Goal: Ask a question

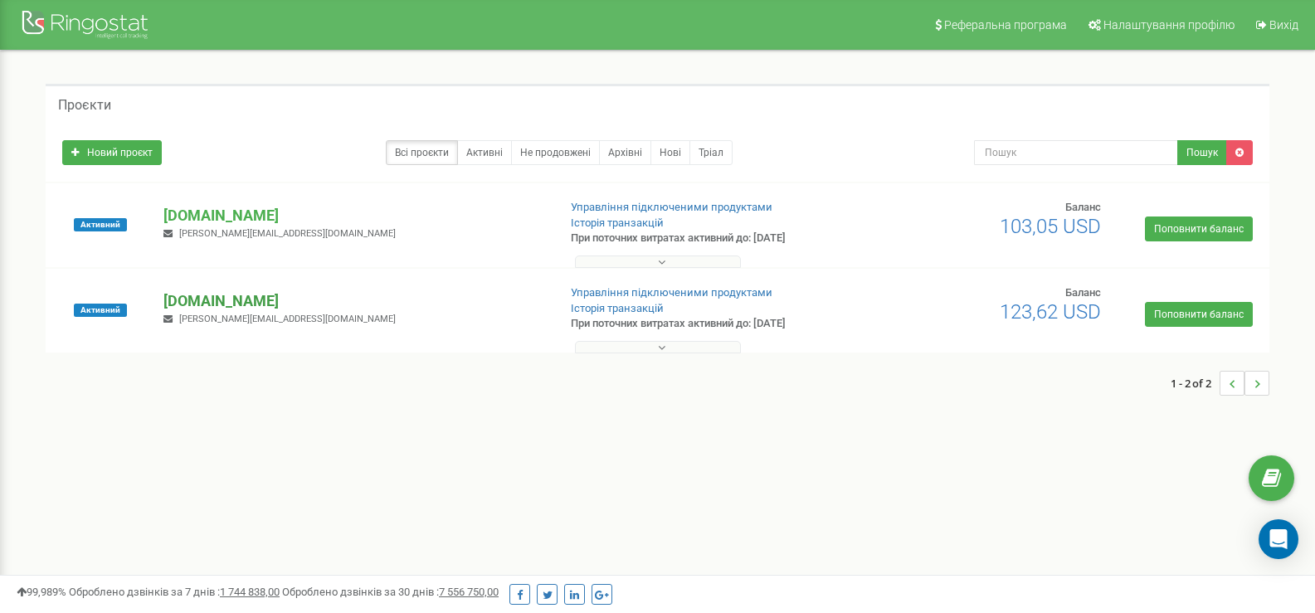
click at [257, 294] on p "[DOMAIN_NAME]" at bounding box center [353, 301] width 380 height 22
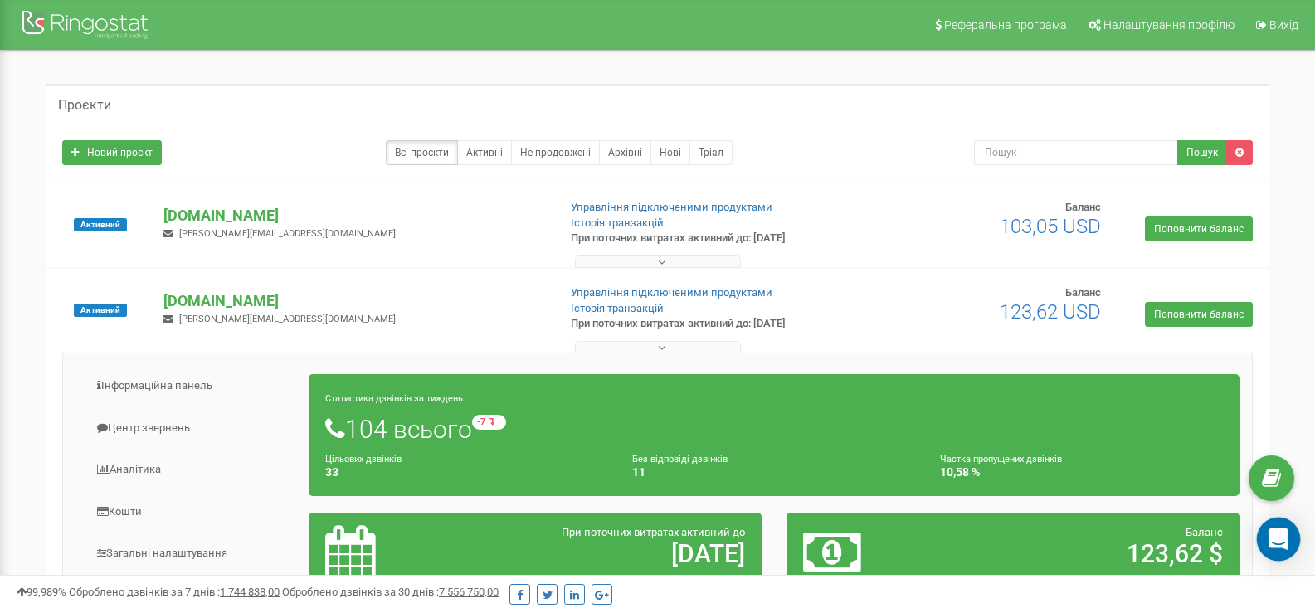
click at [1278, 532] on icon "Open Intercom Messenger" at bounding box center [1277, 539] width 19 height 22
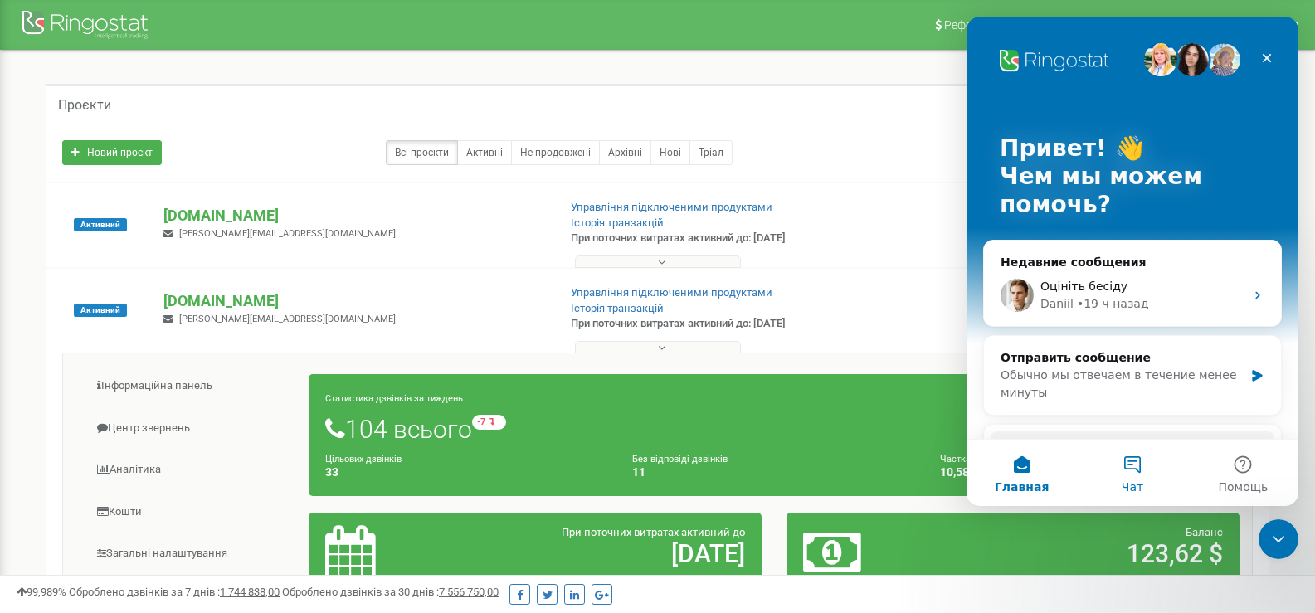
click at [1132, 460] on button "Чат" at bounding box center [1132, 473] width 110 height 66
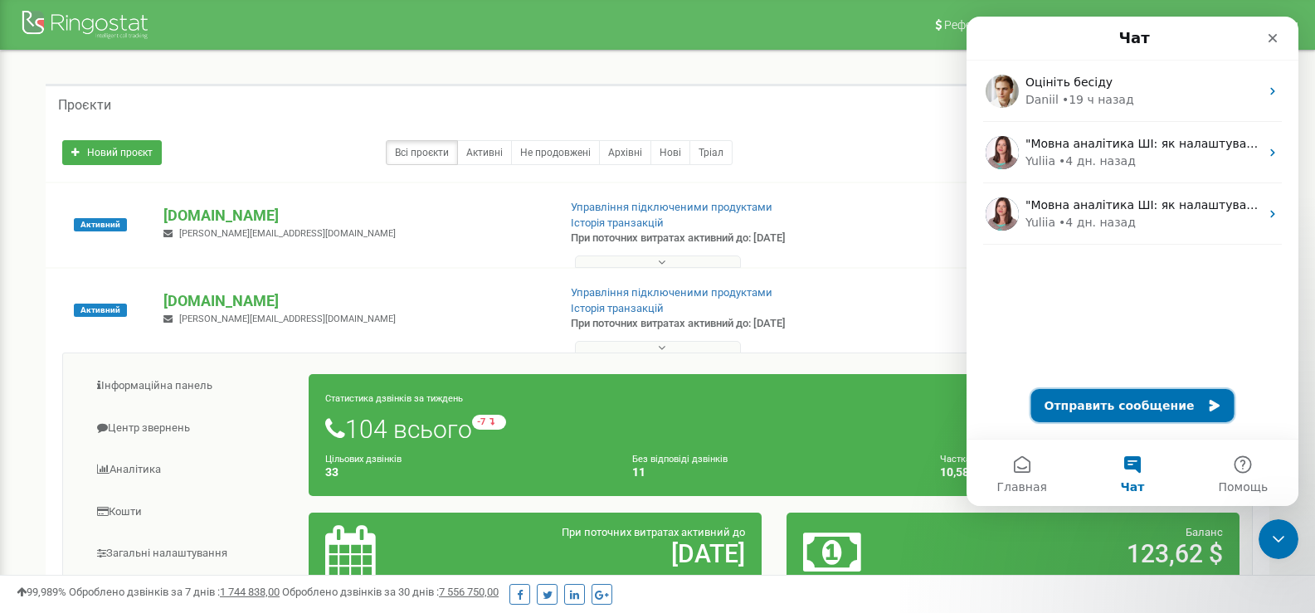
click at [1088, 401] on button "Отправить сообщение" at bounding box center [1132, 405] width 203 height 33
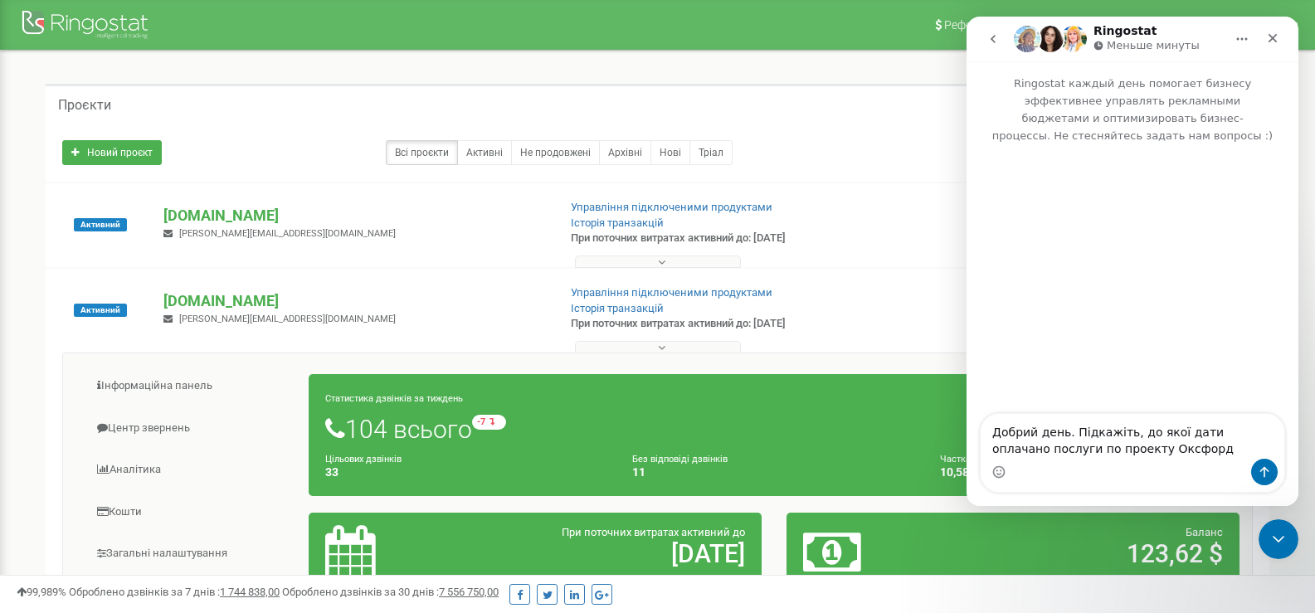
type textarea "Добрий день. Підкажіть, до якої дати оплачано послуги по проекту Оксфорд?"
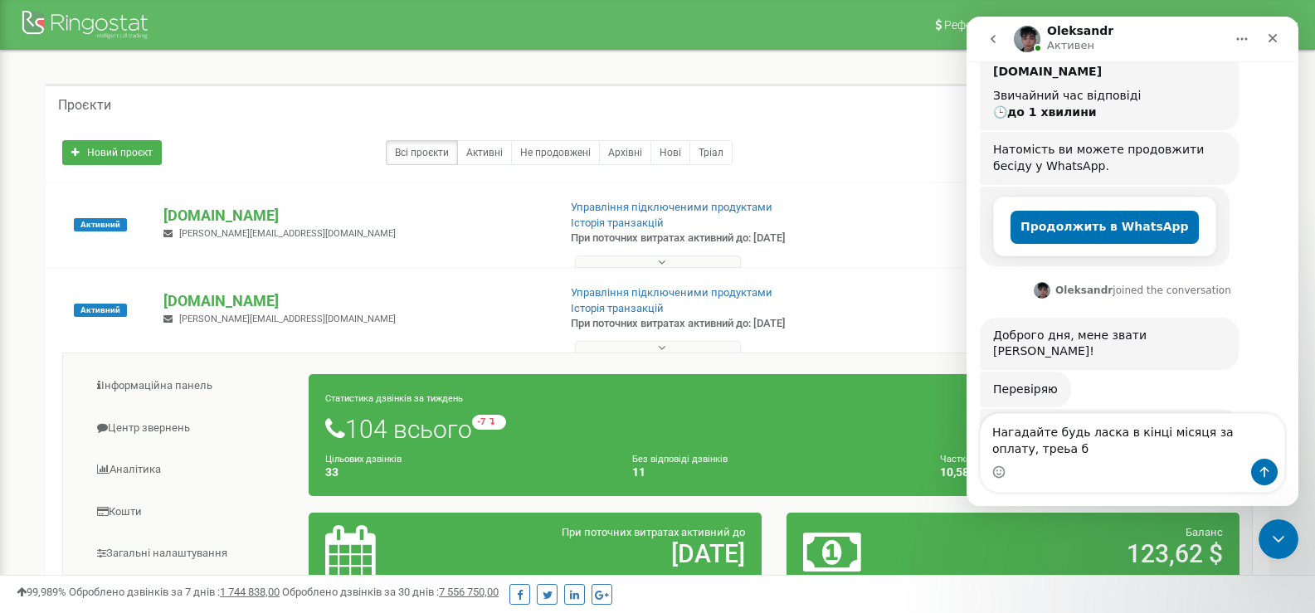
scroll to position [258, 0]
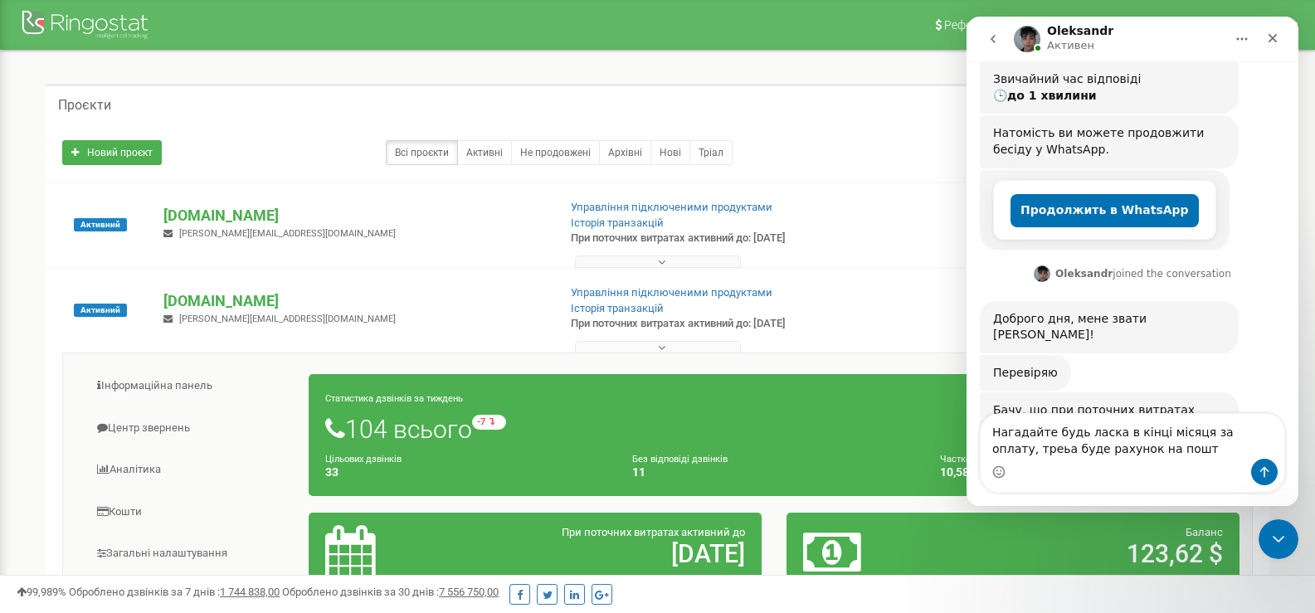
type textarea "Нагадайте будь ласка в кінці місяця за оплату, треьа буде рахунок на пошту"
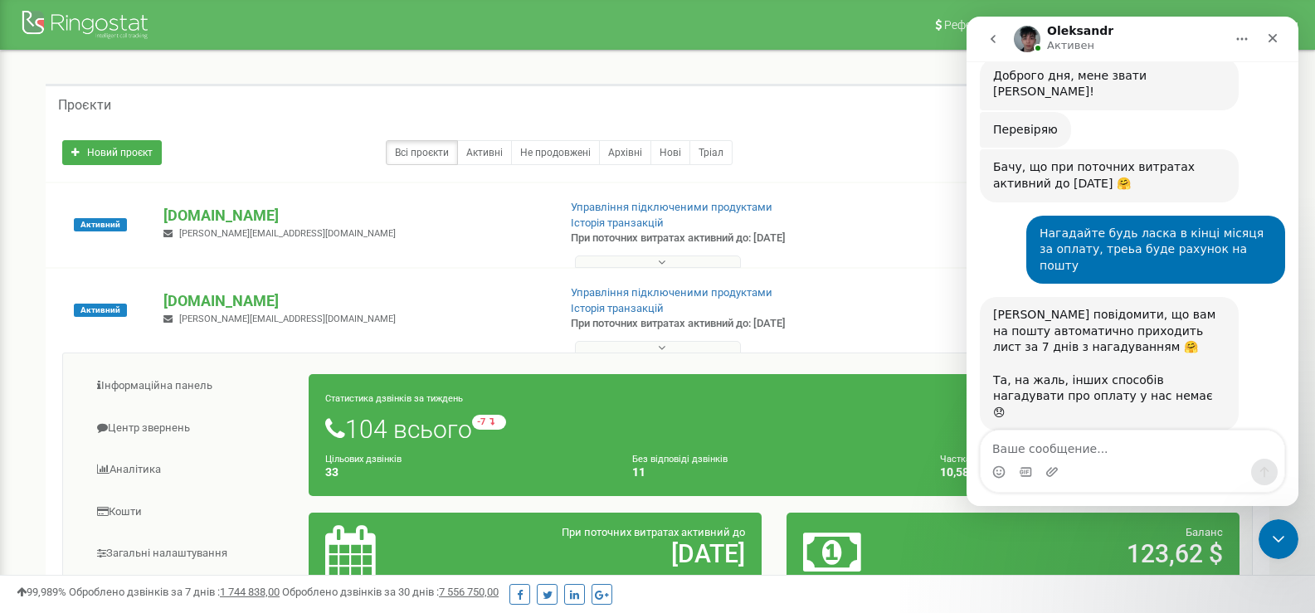
scroll to position [437, 0]
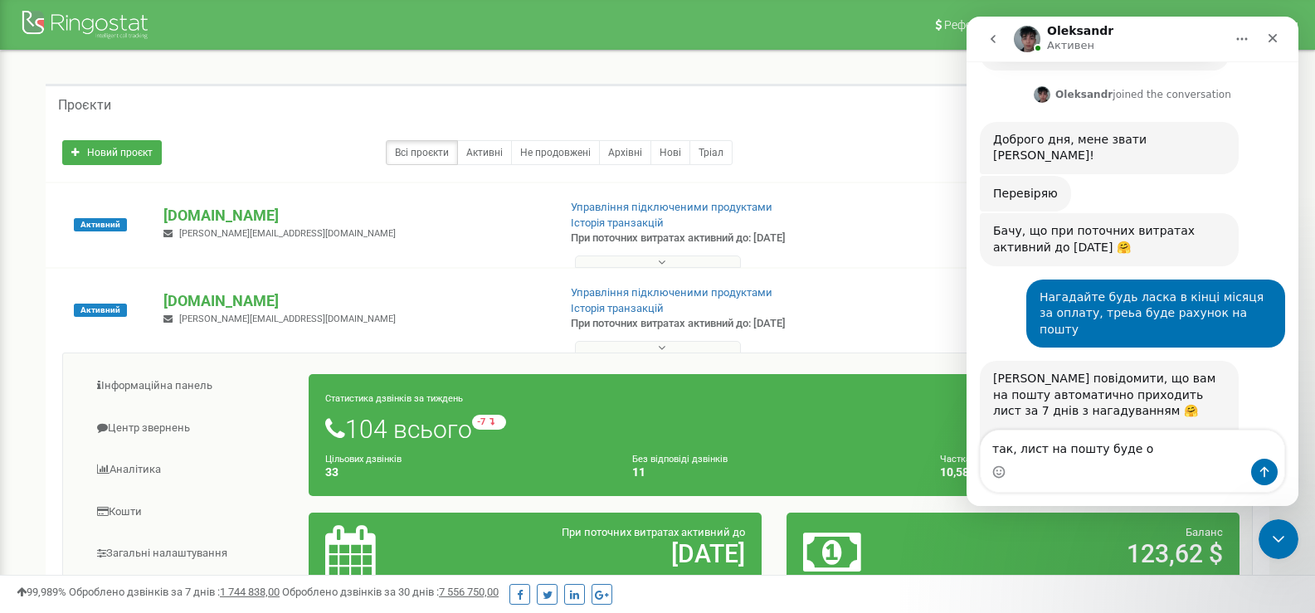
type textarea "так, лист на пошту буде ок"
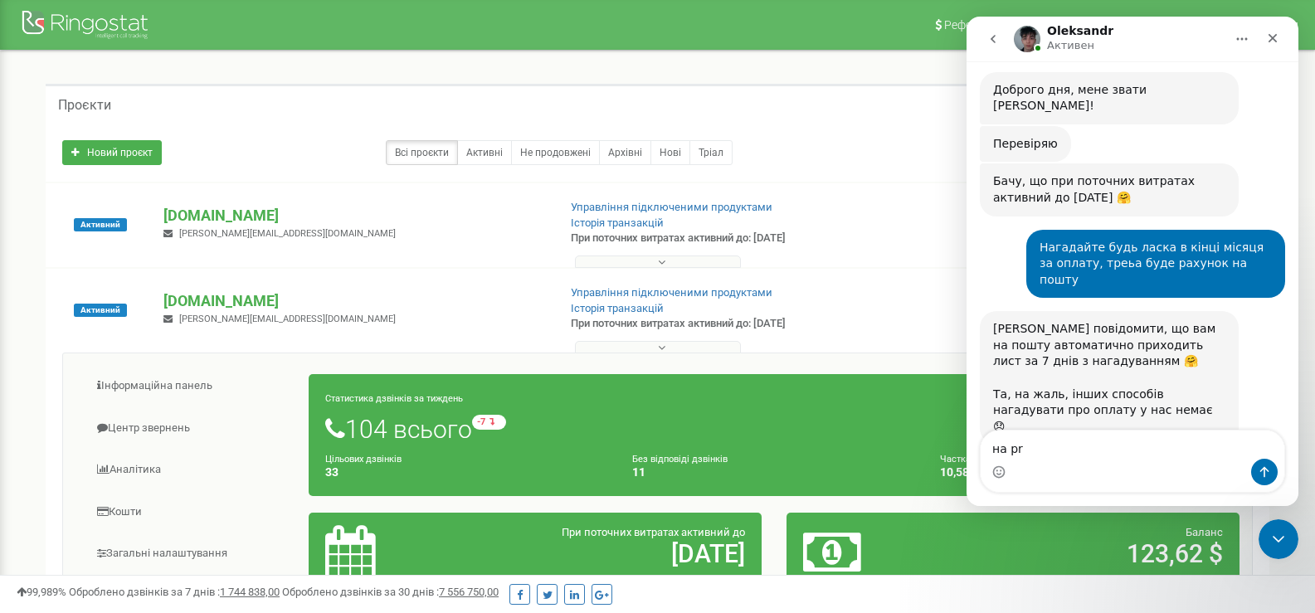
type textarea "на pr"
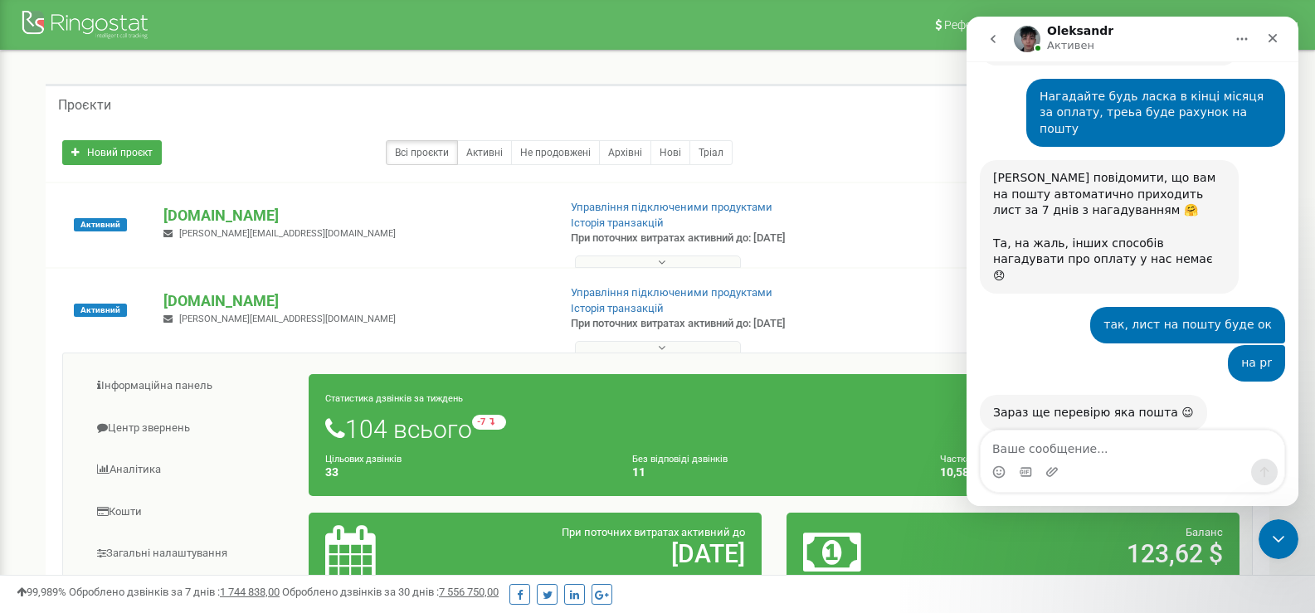
scroll to position [574, 0]
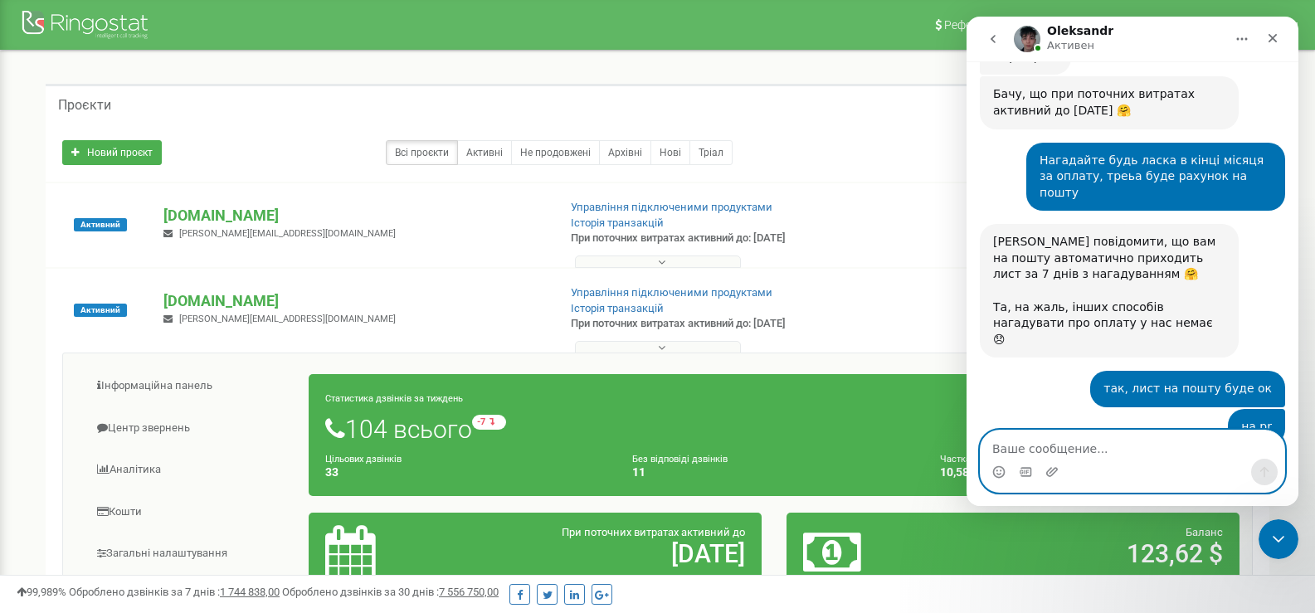
paste textarea "[EMAIL_ADDRESS][DOMAIN_NAME]"
type textarea "[EMAIL_ADDRESS][DOMAIN_NAME]"
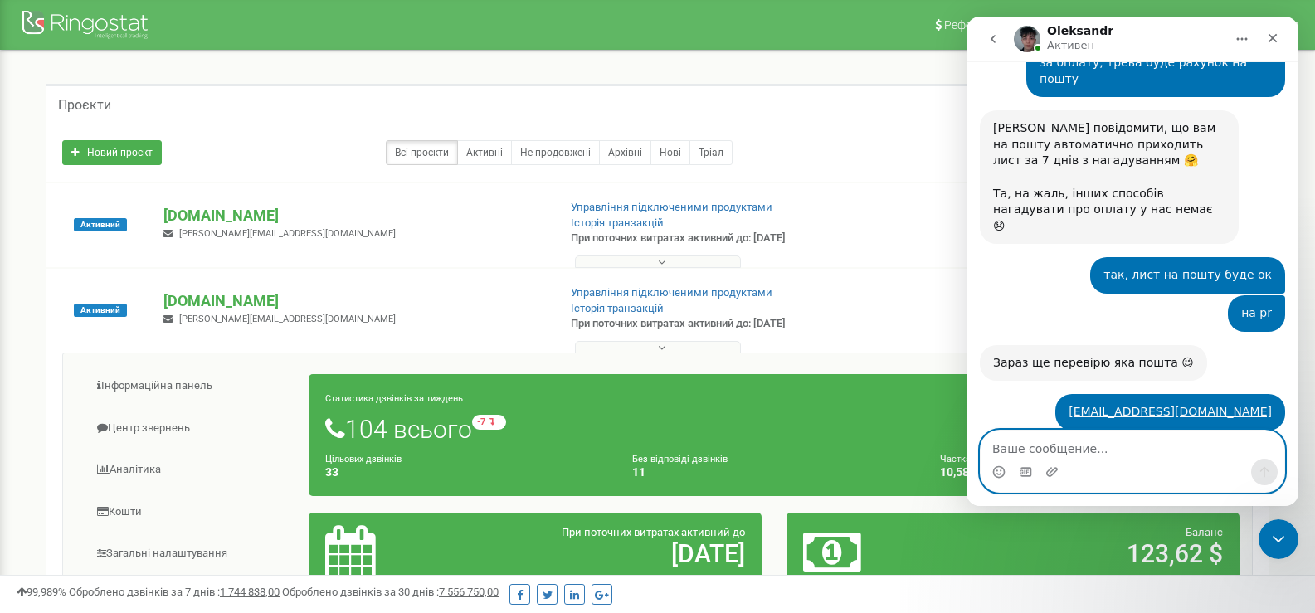
scroll to position [747, 0]
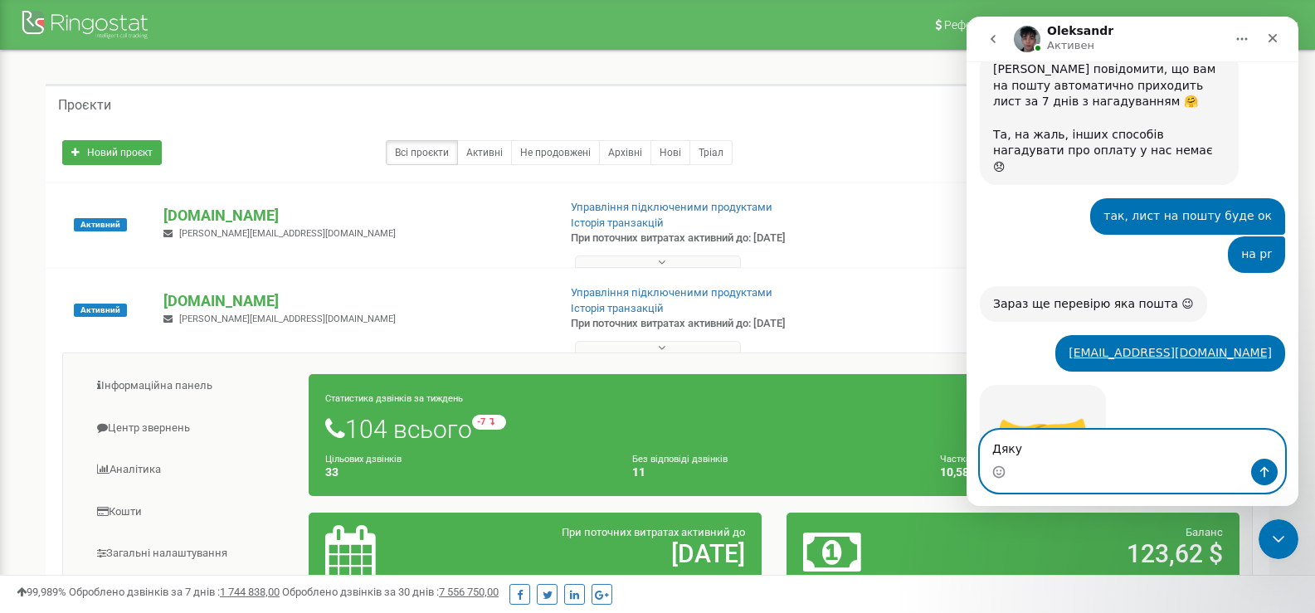
type textarea "Дякую"
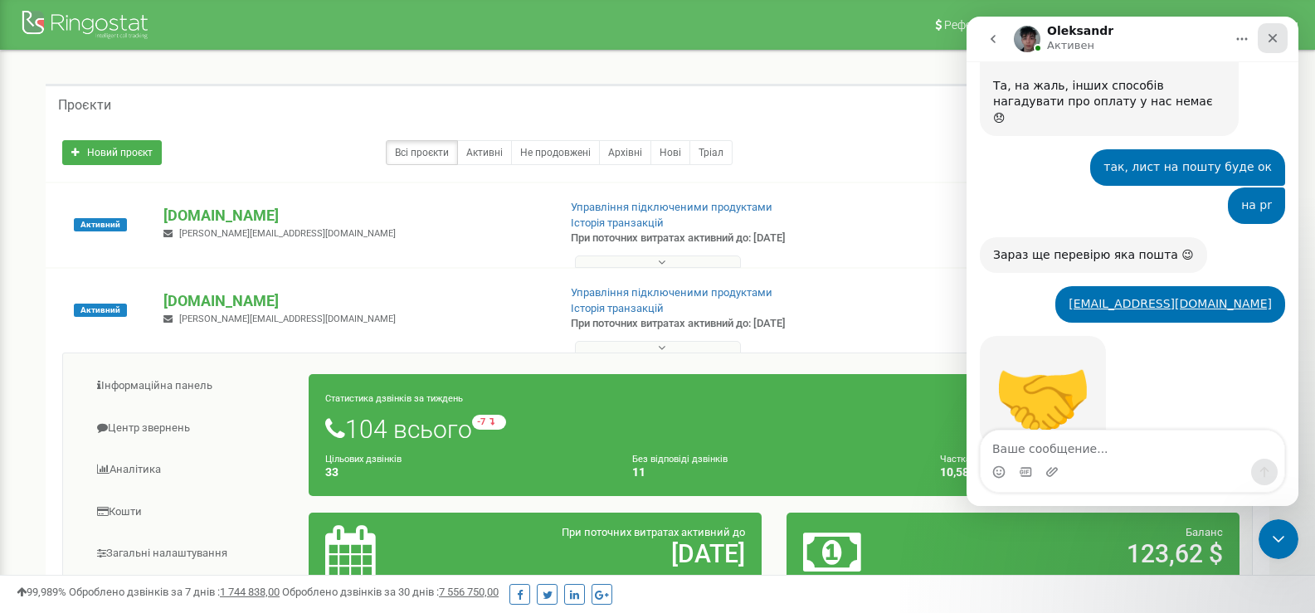
click at [1274, 45] on div "Закрыть" at bounding box center [1273, 38] width 30 height 30
